Goal: Task Accomplishment & Management: Manage account settings

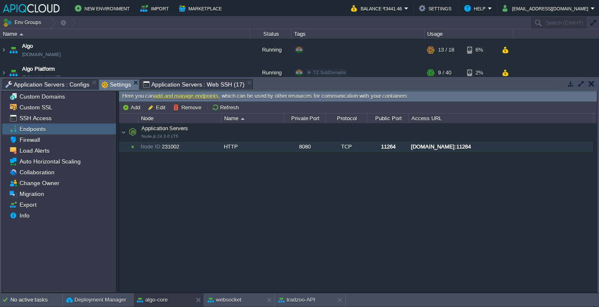
scroll to position [300, 0]
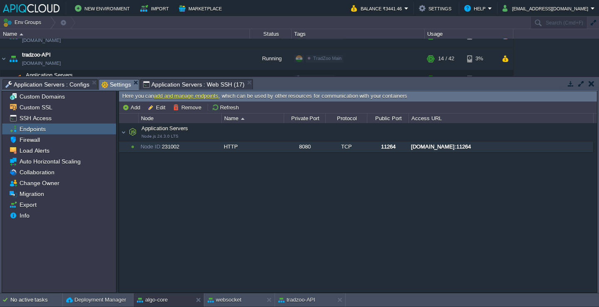
click at [450, 147] on div "[DOMAIN_NAME]:11264" at bounding box center [501, 146] width 184 height 11
type input "[DOMAIN_NAME]:11264"
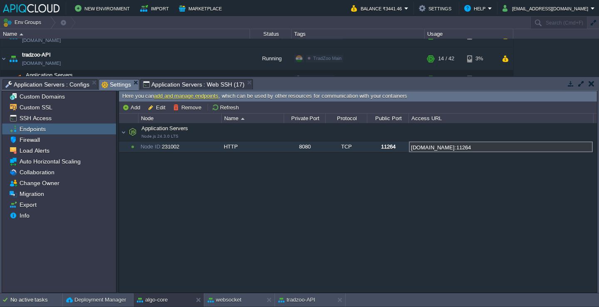
click at [450, 147] on input "[DOMAIN_NAME]:11264" at bounding box center [501, 146] width 184 height 11
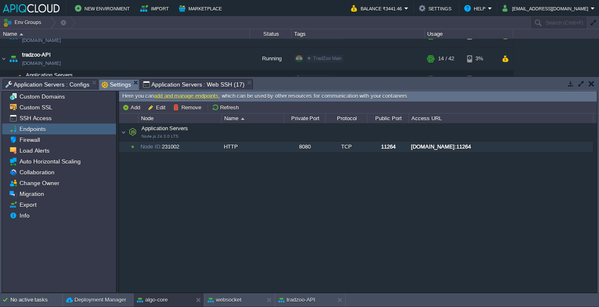
click at [415, 200] on div "Application Servers Node.js 24.3.0 LTS Application Servers Node.js 24.3.0 LTS N…" at bounding box center [358, 207] width 478 height 169
click at [161, 132] on span "Application Servers Node.js 24.3.0 LTS" at bounding box center [158, 132] width 60 height 14
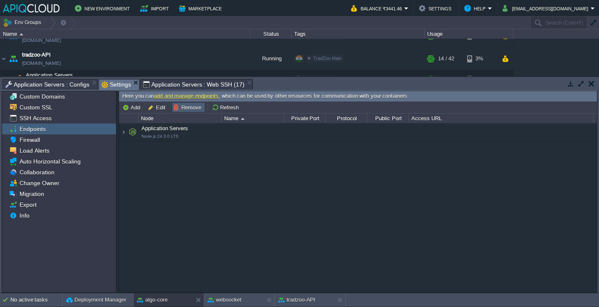
click at [192, 106] on button "Remove" at bounding box center [188, 107] width 31 height 7
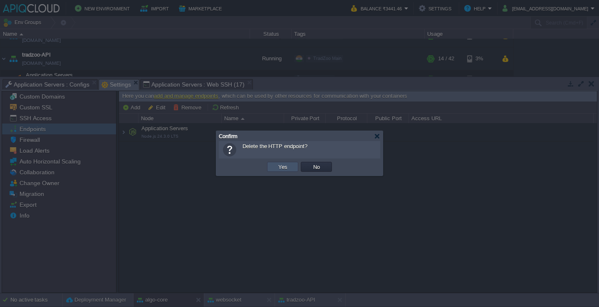
click at [278, 166] on button "Yes" at bounding box center [283, 166] width 14 height 7
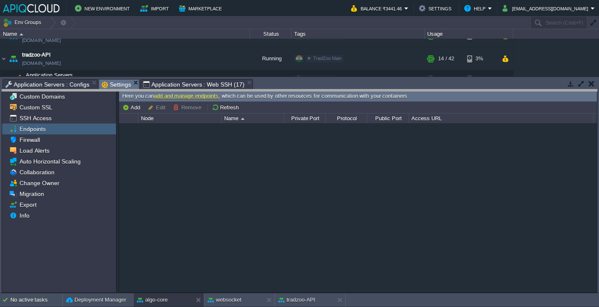
drag, startPoint x: 279, startPoint y: 81, endPoint x: 270, endPoint y: 137, distance: 56.8
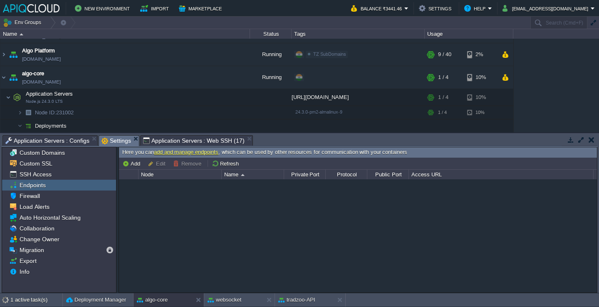
scroll to position [29, 0]
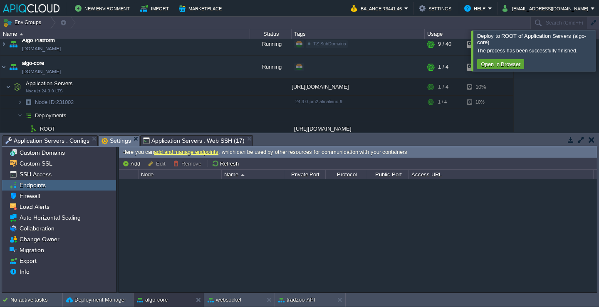
click at [599, 47] on div at bounding box center [609, 50] width 0 height 40
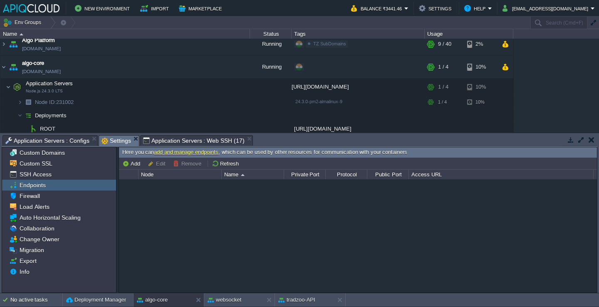
click at [174, 145] on span "Application Servers : Web SSH (17)" at bounding box center [194, 141] width 102 height 10
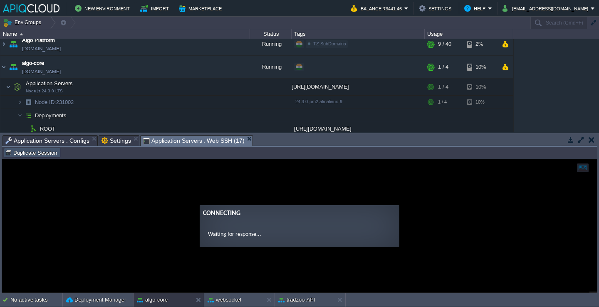
click at [42, 150] on button "Duplicate Session" at bounding box center [32, 152] width 54 height 7
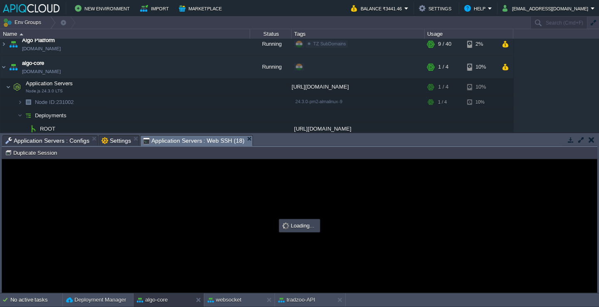
scroll to position [0, 0]
type input "#000000"
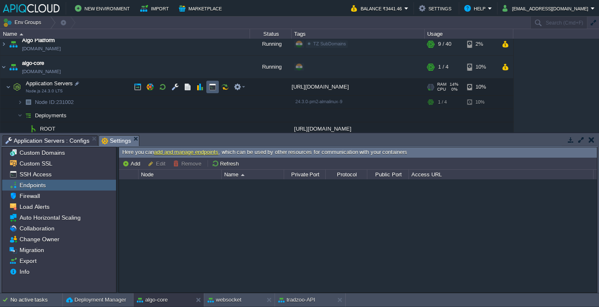
click at [210, 89] on button "button" at bounding box center [212, 86] width 7 height 7
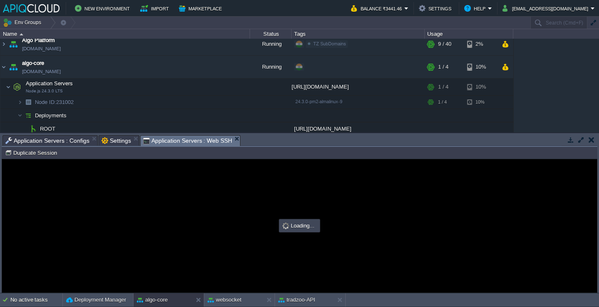
type input "#000000"
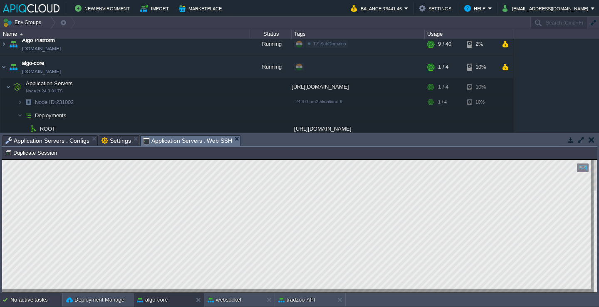
click at [35, 298] on div "No active tasks" at bounding box center [36, 299] width 52 height 13
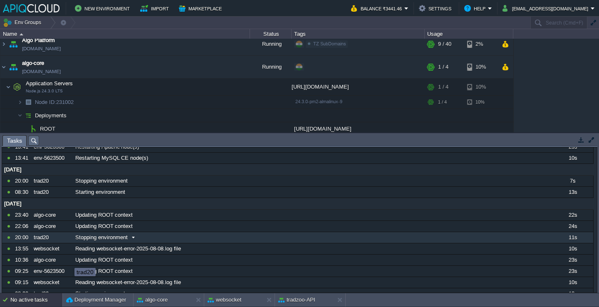
scroll to position [379, 0]
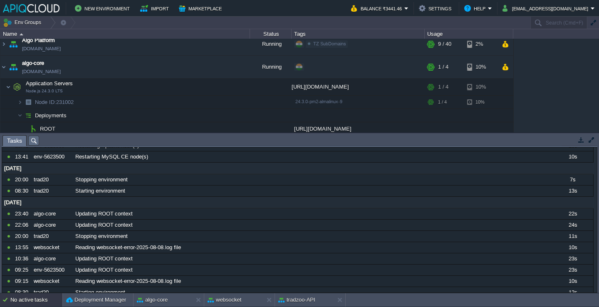
click at [35, 298] on div "No active tasks" at bounding box center [36, 299] width 52 height 13
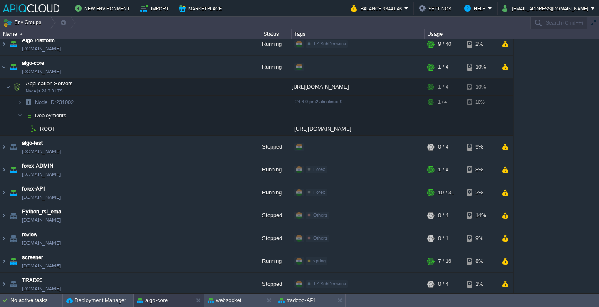
click at [175, 300] on div "algo-core" at bounding box center [163, 300] width 59 height 13
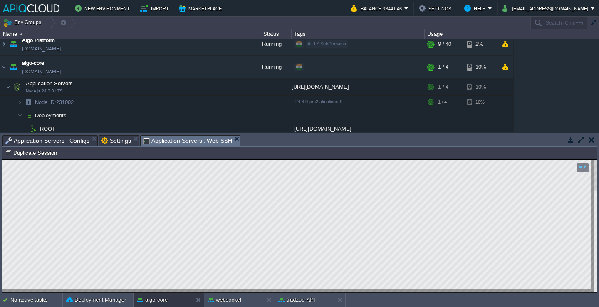
scroll to position [44, 0]
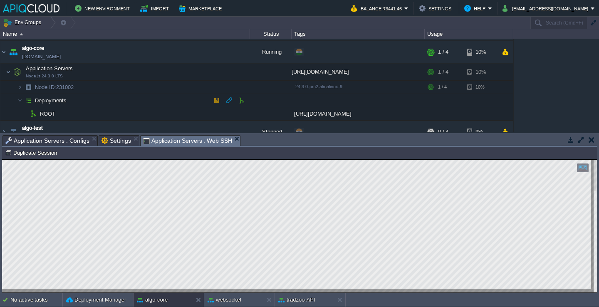
click at [94, 101] on td "Deployments" at bounding box center [125, 100] width 250 height 13
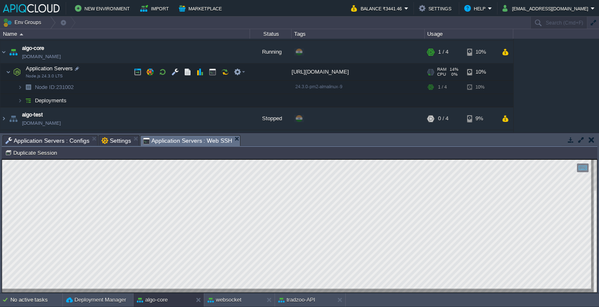
click at [100, 73] on td "Application Servers Node.js 24.3.0 LTS" at bounding box center [125, 72] width 250 height 17
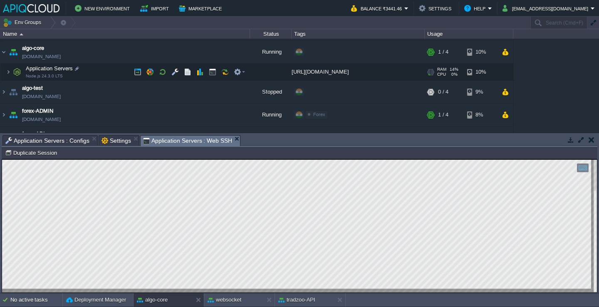
scroll to position [22, 0]
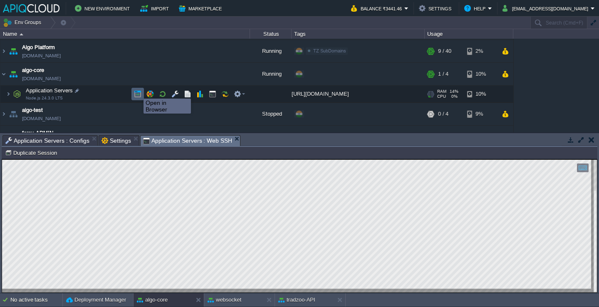
click at [137, 91] on button "button" at bounding box center [137, 93] width 7 height 7
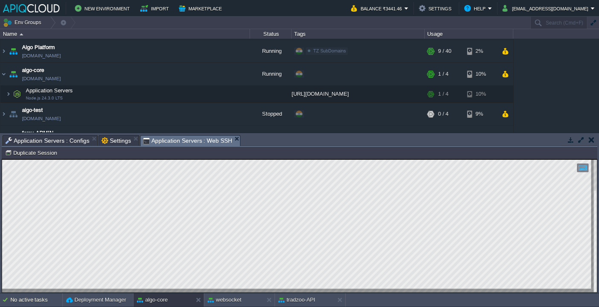
scroll to position [29, 0]
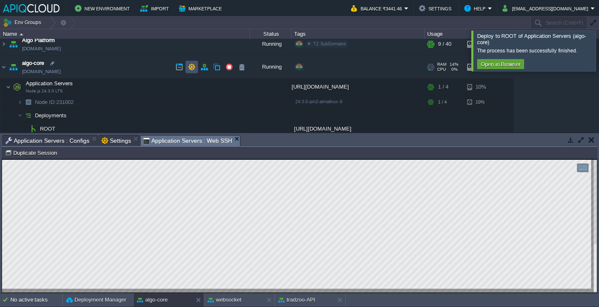
click at [189, 70] on button "button" at bounding box center [191, 66] width 7 height 7
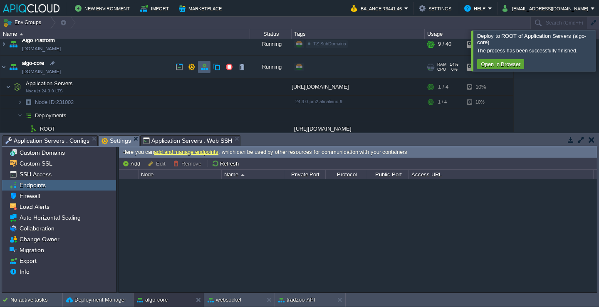
click at [204, 67] on button "button" at bounding box center [204, 66] width 7 height 7
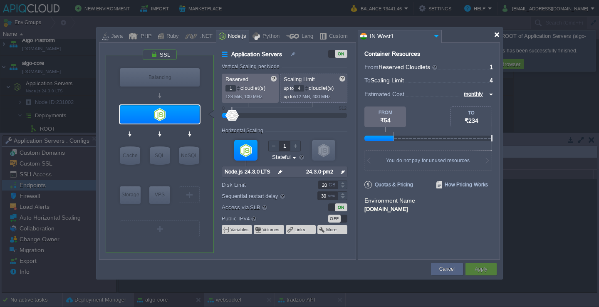
click at [496, 36] on div at bounding box center [497, 35] width 6 height 6
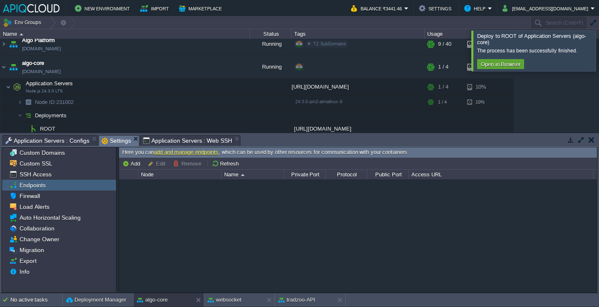
click at [599, 59] on div at bounding box center [609, 50] width 0 height 40
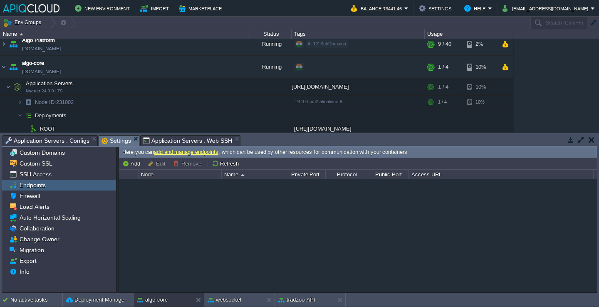
click at [186, 144] on span "Application Servers : Web SSH" at bounding box center [187, 141] width 89 height 10
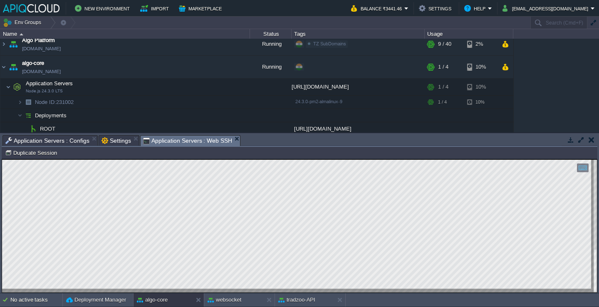
type textarea "ecosystem.config.cjs"
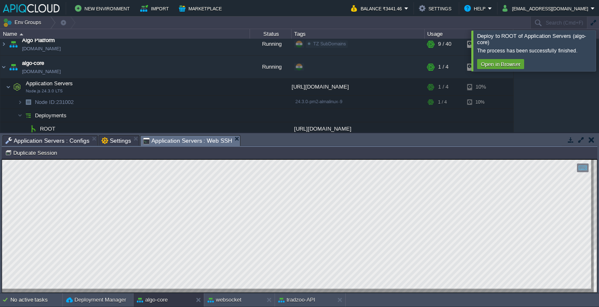
click at [599, 50] on div at bounding box center [609, 50] width 0 height 40
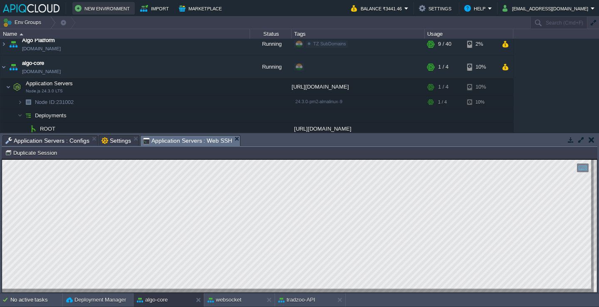
click at [111, 9] on button "New Environment" at bounding box center [103, 8] width 57 height 10
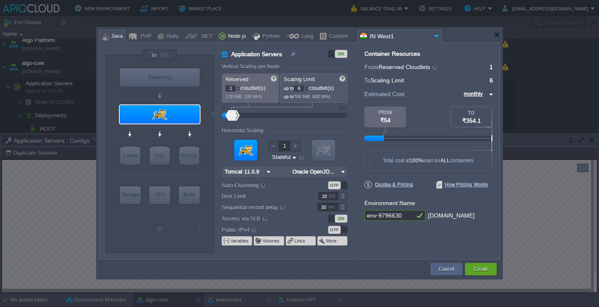
click at [228, 37] on div "Node.js" at bounding box center [235, 36] width 21 height 12
type input "Application Servers"
type input "4"
type input "8"
type input "Node.js 24.4.1 LTS"
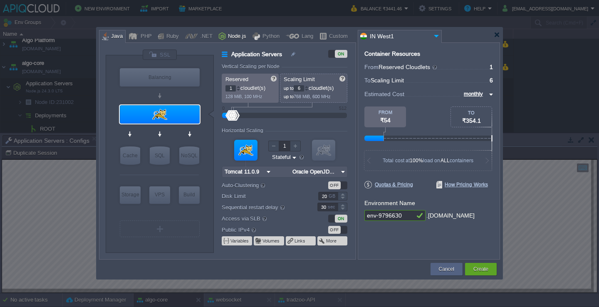
type input "24.4.1-pm2"
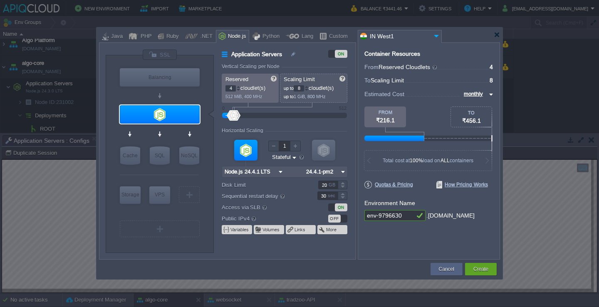
type input "Node.js 24.4.1 LTS"
click at [411, 217] on input "env-9796630" at bounding box center [389, 215] width 50 height 11
type input "algo-test"
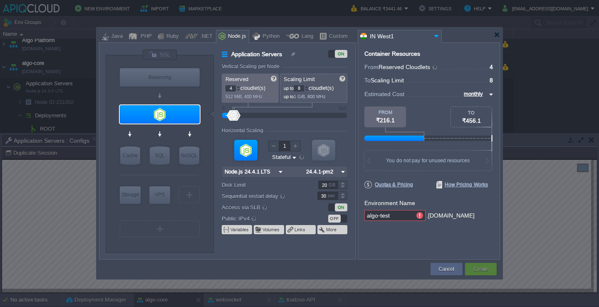
type input "env-9796630"
click at [442, 235] on div "Container Resources From Reserved Cloudlets ... = 4 not added To Scaling Limit …" at bounding box center [429, 150] width 142 height 217
click at [478, 265] on button "Create" at bounding box center [480, 269] width 15 height 8
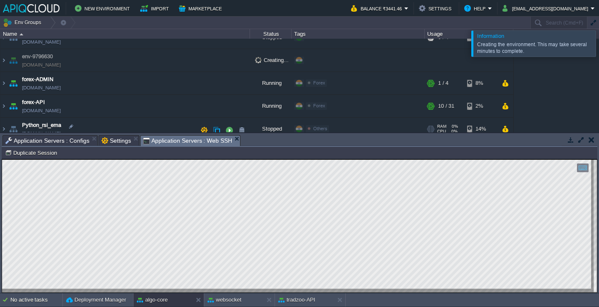
scroll to position [0, 0]
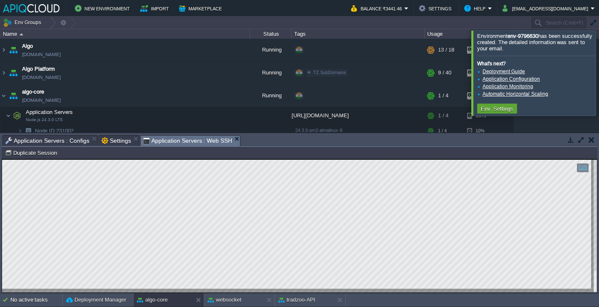
click at [599, 62] on div at bounding box center [609, 72] width 0 height 85
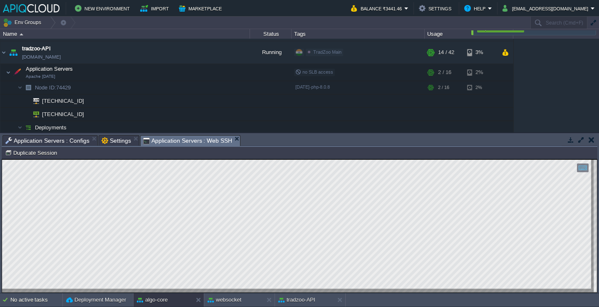
scroll to position [385, 0]
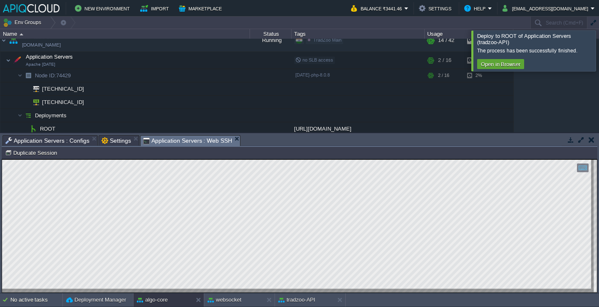
click at [599, 46] on div at bounding box center [609, 50] width 0 height 40
